Goal: Information Seeking & Learning: Learn about a topic

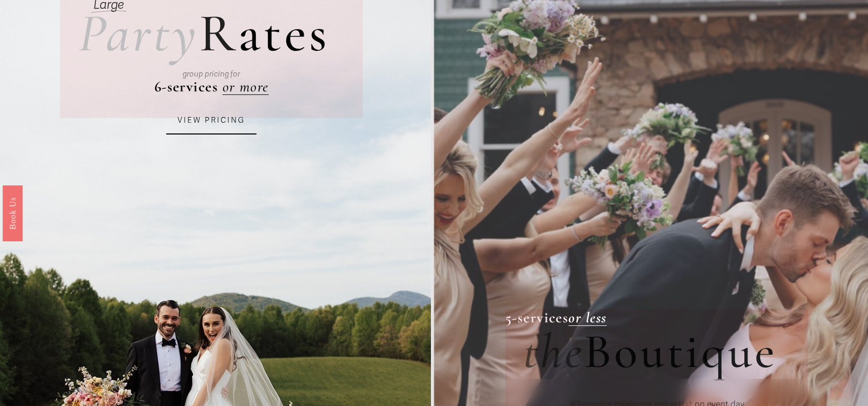
scroll to position [121, 0]
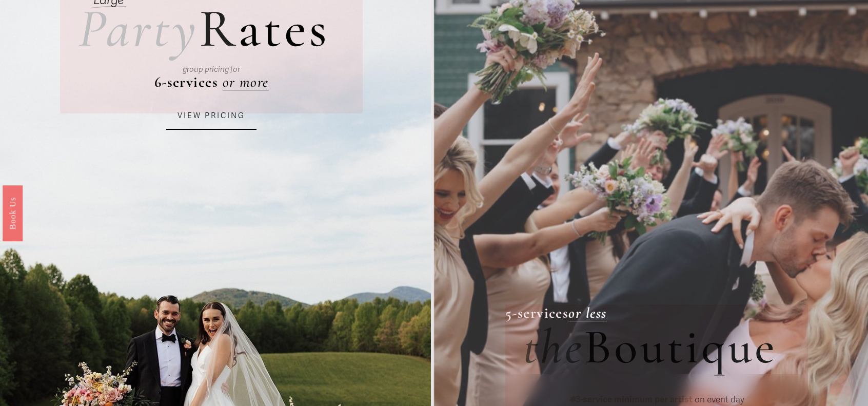
click at [209, 121] on link "VIEW PRICING" at bounding box center [211, 116] width 90 height 28
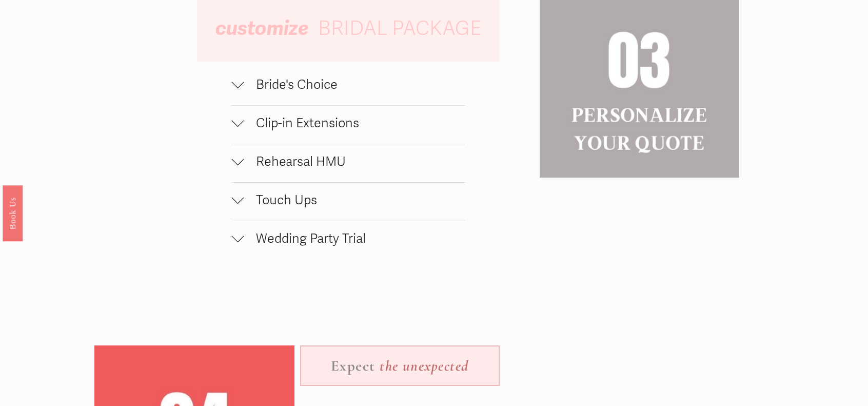
scroll to position [1111, 0]
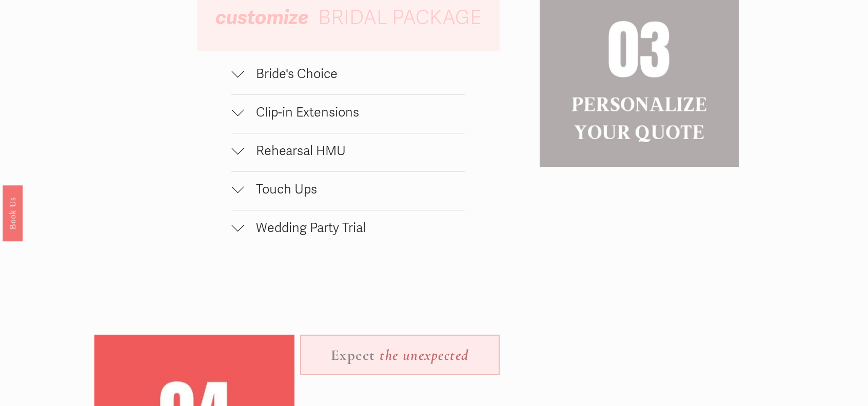
click at [233, 116] on div at bounding box center [237, 110] width 12 height 12
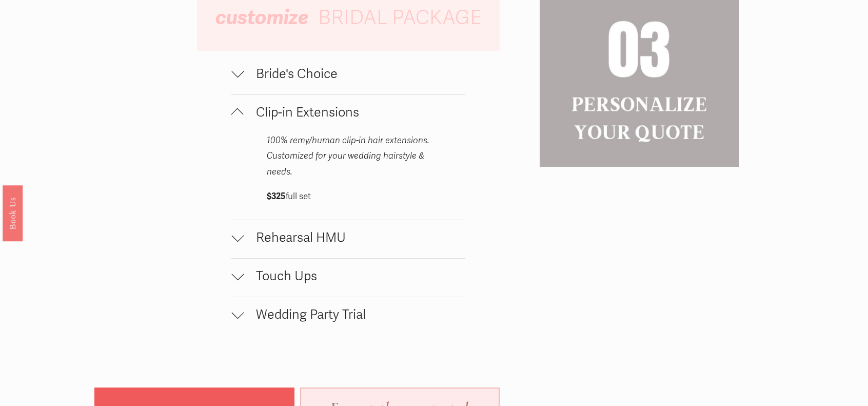
click at [239, 78] on div at bounding box center [237, 72] width 12 height 12
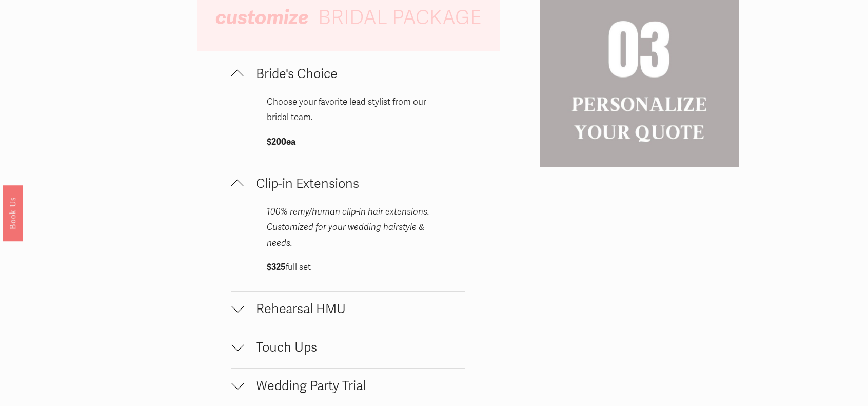
click at [291, 316] on span "Rehearsal HMU" at bounding box center [355, 308] width 222 height 15
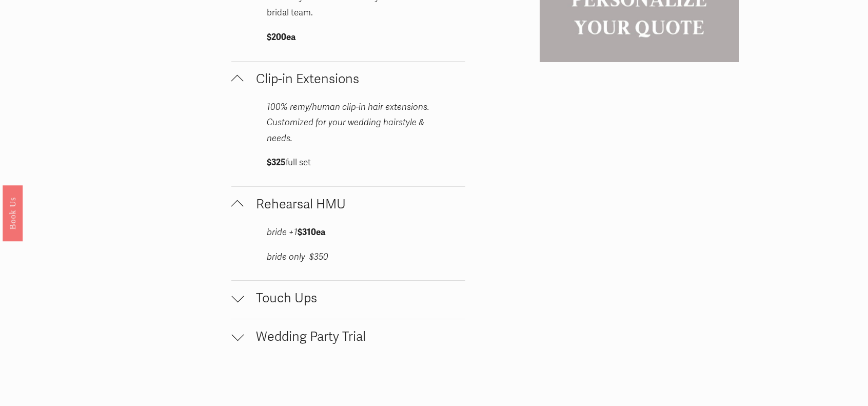
scroll to position [1327, 0]
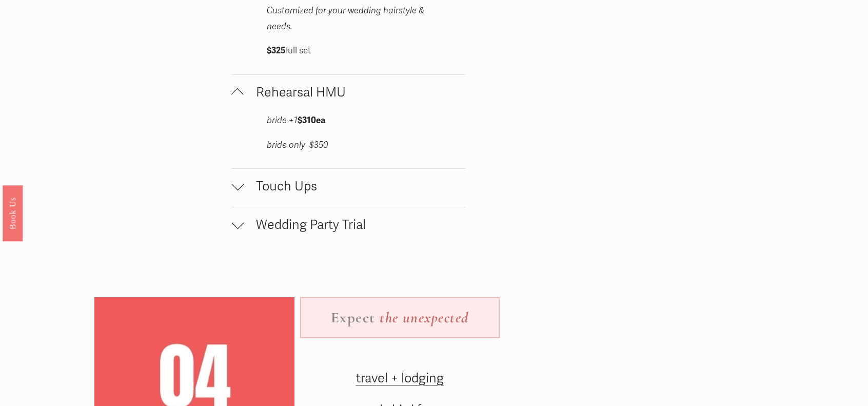
click at [251, 205] on button "Touch Ups" at bounding box center [348, 188] width 234 height 38
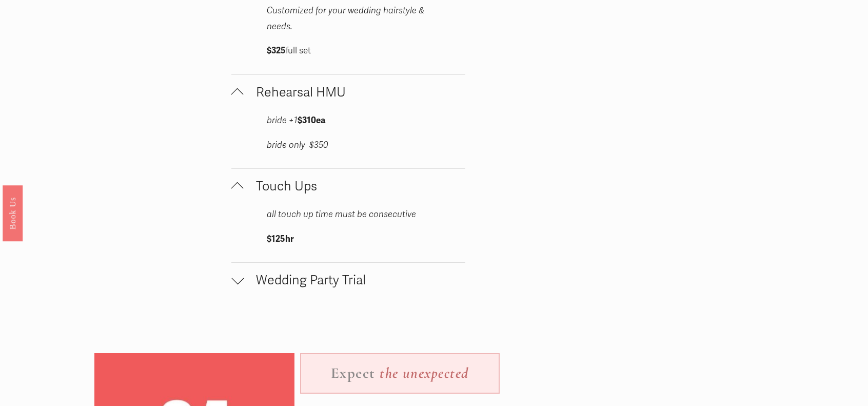
click at [249, 288] on span "Wedding Party Trial" at bounding box center [355, 279] width 222 height 15
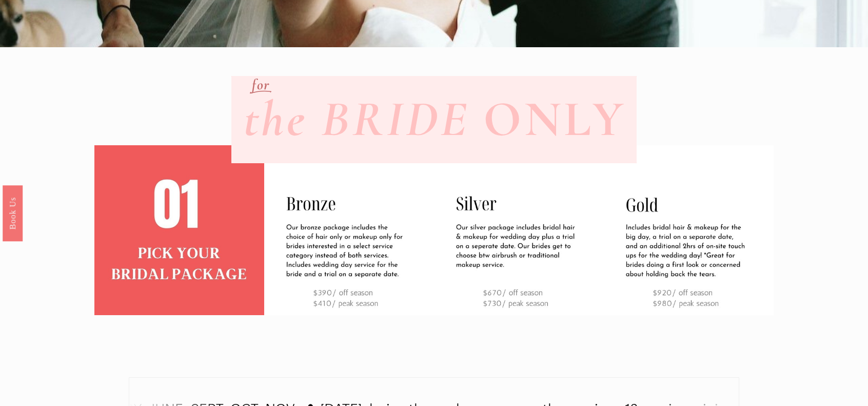
scroll to position [297, 0]
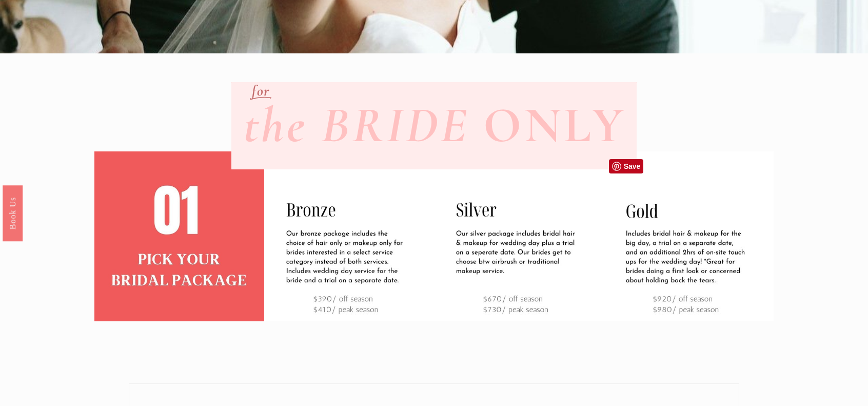
click at [715, 237] on img at bounding box center [689, 236] width 170 height 170
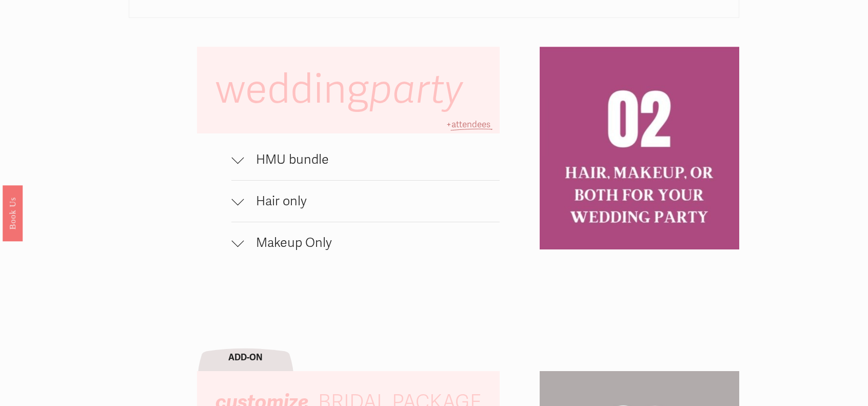
scroll to position [728, 0]
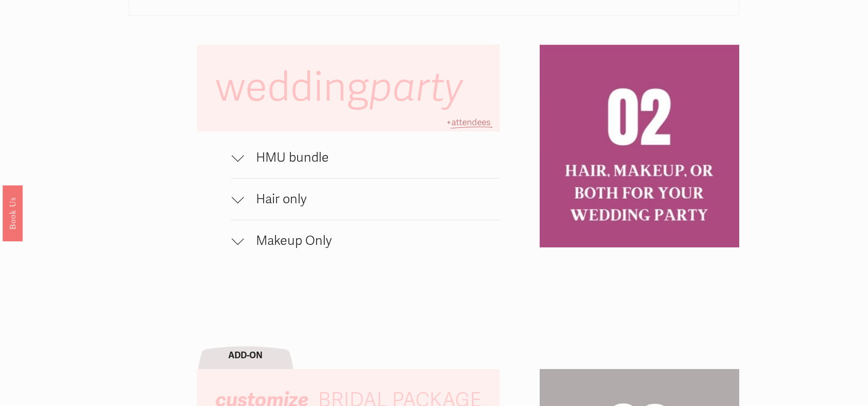
drag, startPoint x: 464, startPoint y: 128, endPoint x: 455, endPoint y: 135, distance: 10.6
click at [459, 131] on p "+ attendees" at bounding box center [468, 123] width 63 height 16
click at [237, 162] on div at bounding box center [237, 155] width 12 height 12
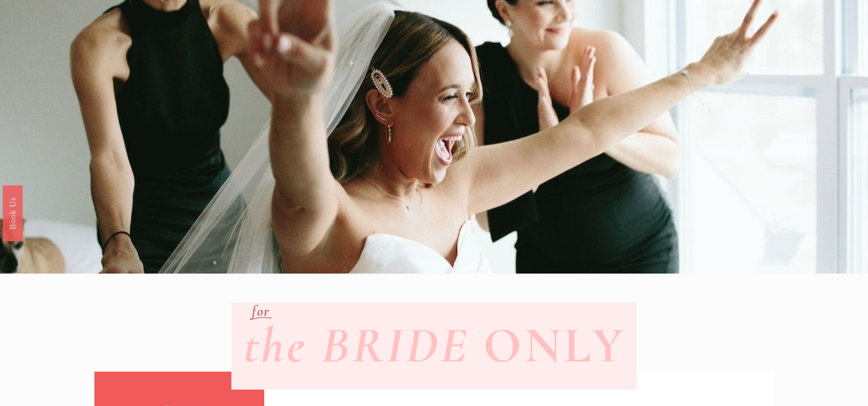
scroll to position [0, 0]
